Goal: Check status

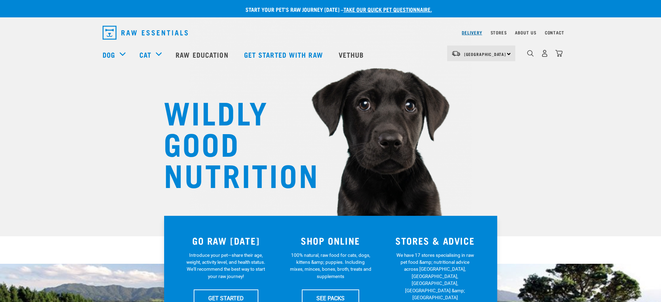
click at [470, 31] on link "Delivery" at bounding box center [472, 32] width 20 height 2
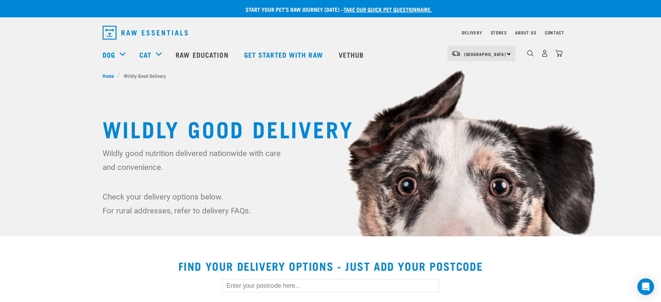
click at [269, 284] on input "text" at bounding box center [330, 285] width 217 height 13
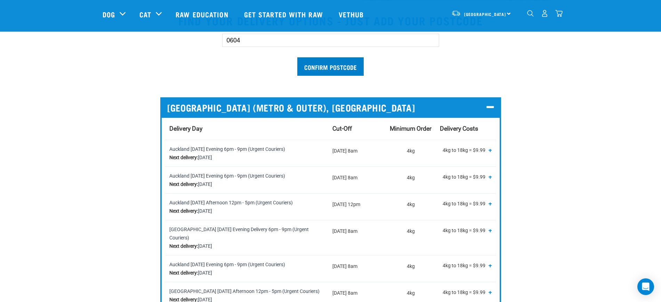
scroll to position [174, 0]
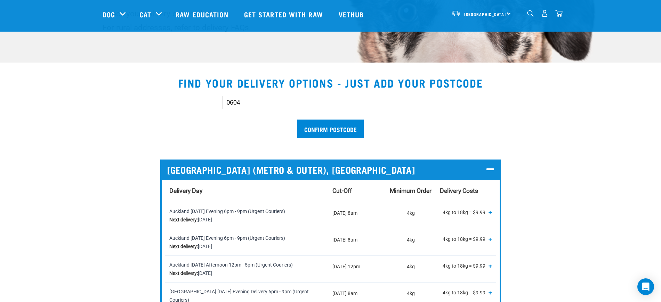
drag, startPoint x: 265, startPoint y: 106, endPoint x: 170, endPoint y: 98, distance: 95.3
click at [181, 99] on div "0604 Confirm postcode" at bounding box center [330, 113] width 479 height 57
paste input "4930"
type input "4930"
click at [297, 120] on input "Confirm postcode" at bounding box center [330, 129] width 66 height 18
